Goal: Find specific page/section: Find specific page/section

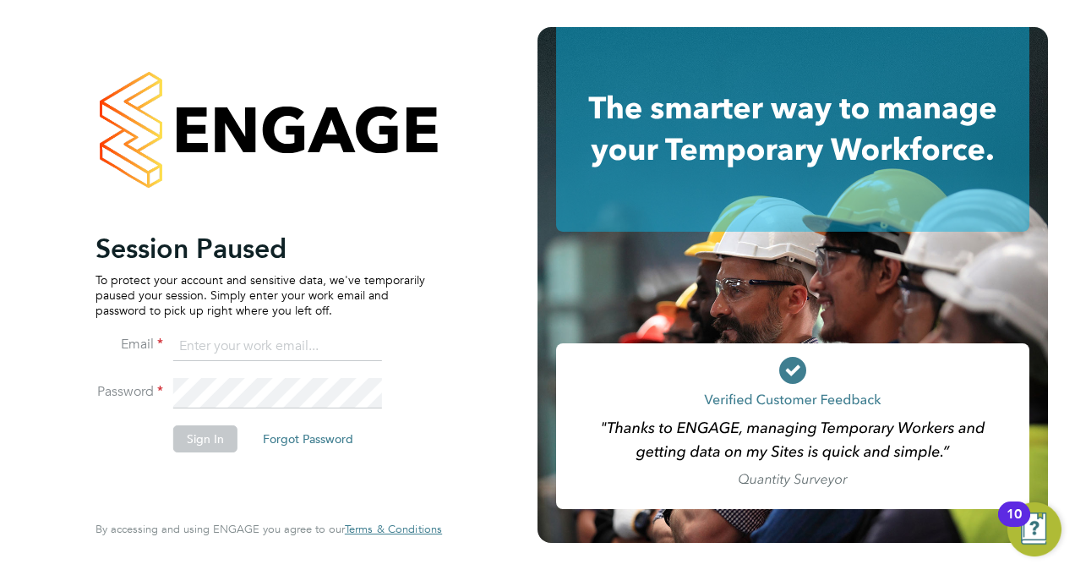
click at [254, 340] on input at bounding box center [277, 346] width 209 height 30
type input "cindy.thomas@bgis.com"
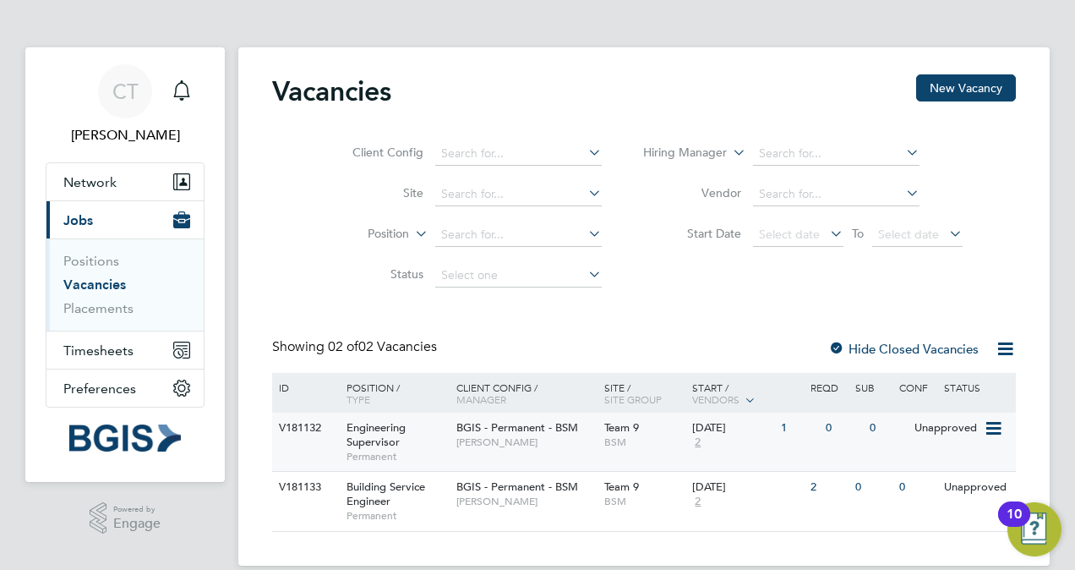
click at [304, 424] on div "V181132" at bounding box center [304, 428] width 59 height 31
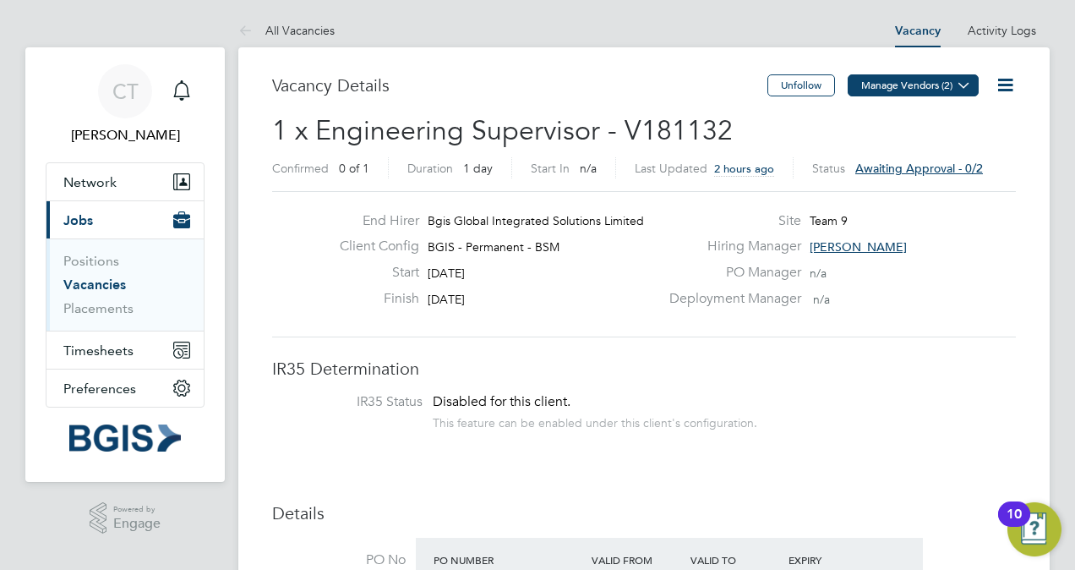
click at [966, 84] on icon at bounding box center [964, 85] width 13 height 13
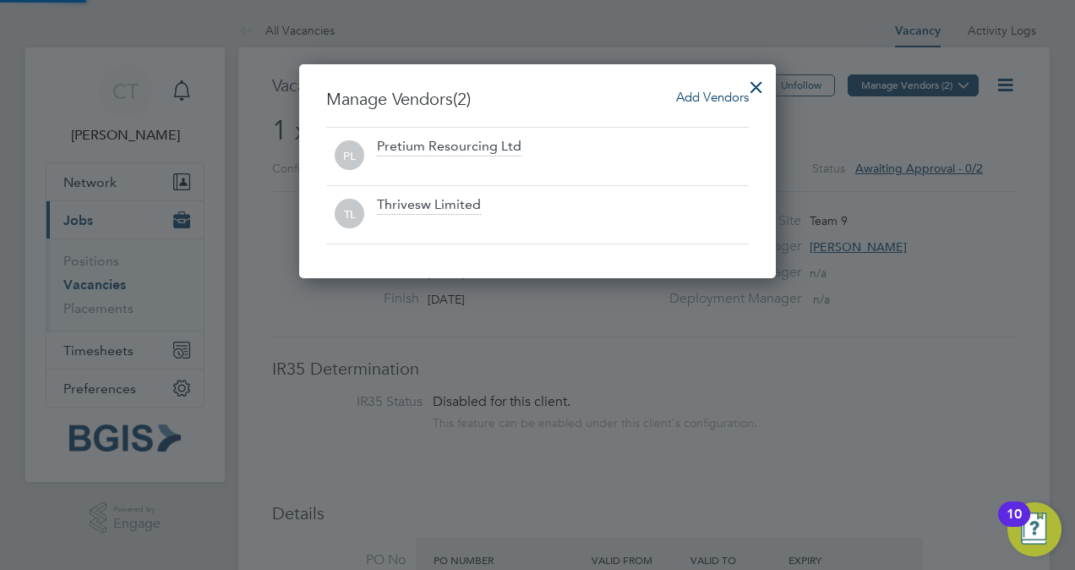
scroll to position [213, 477]
click at [758, 80] on div at bounding box center [756, 83] width 30 height 30
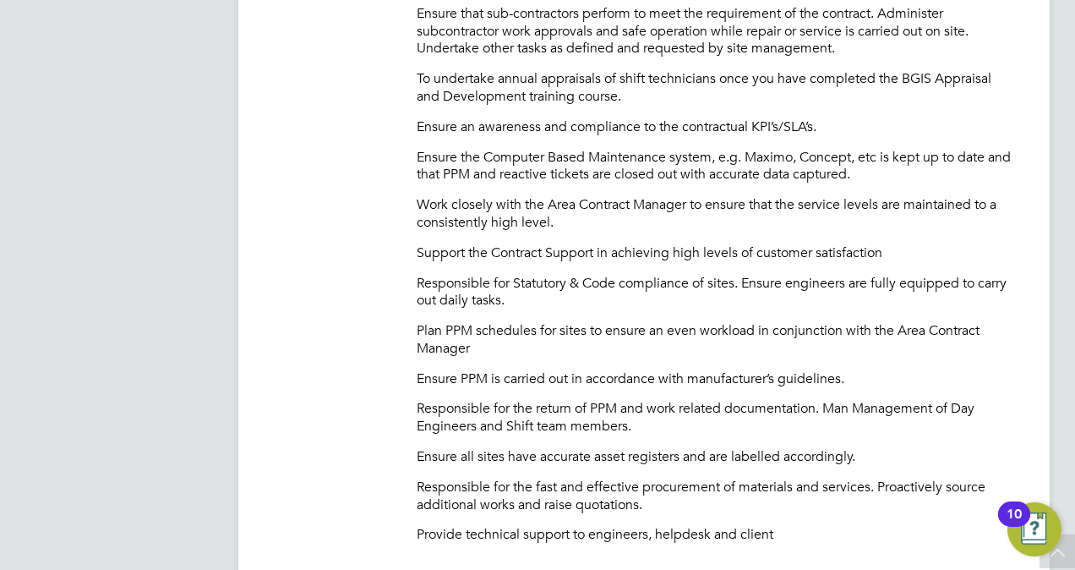
scroll to position [930, 0]
